Goal: Navigation & Orientation: Find specific page/section

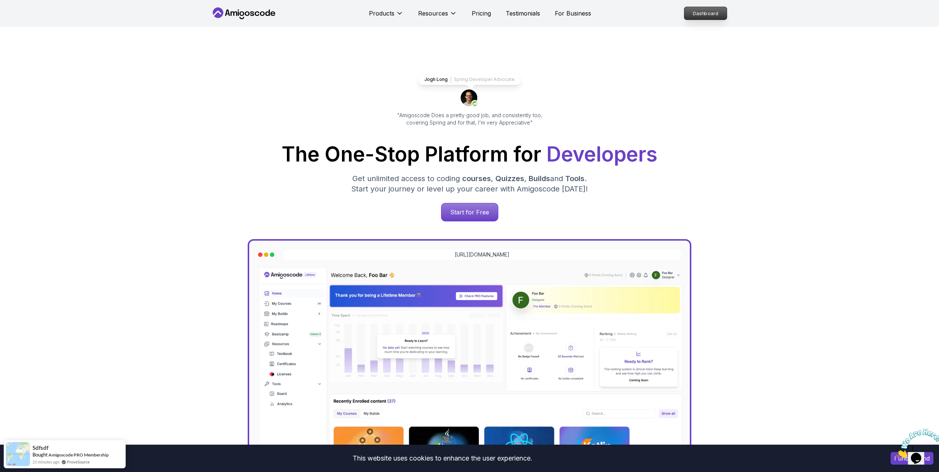
click at [684, 10] on p "Dashboard" at bounding box center [705, 13] width 43 height 13
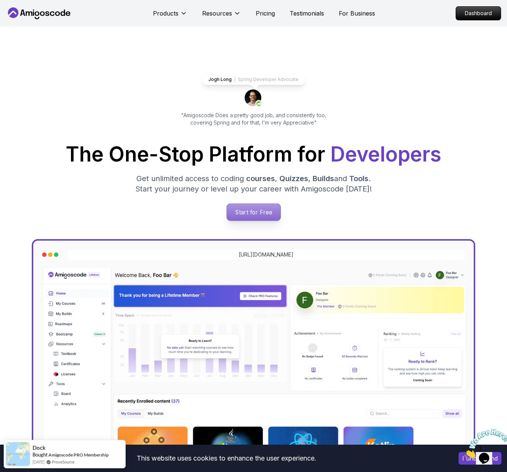
click at [270, 204] on p "Start for Free" at bounding box center [254, 212] width 54 height 17
